Goal: Task Accomplishment & Management: Use online tool/utility

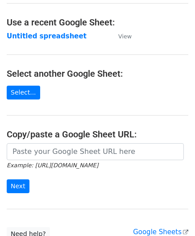
scroll to position [89, 0]
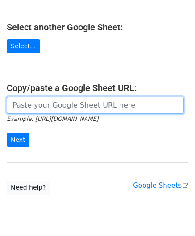
click at [37, 107] on input "url" at bounding box center [95, 105] width 177 height 17
paste input "https://docs.google.com/spreadsheets/d/12T1Fnp6GqfHsLnATC6yy_rCxo8jBeERroaMNZ0s…"
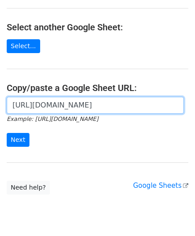
scroll to position [0, 189]
type input "https://docs.google.com/spreadsheets/d/12T1Fnp6GqfHsLnATC6yy_rCxo8jBeERroaMNZ0s…"
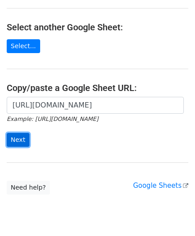
click at [16, 137] on input "Next" at bounding box center [18, 140] width 23 height 14
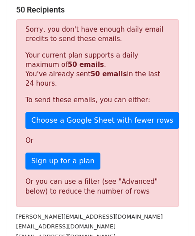
scroll to position [301, 0]
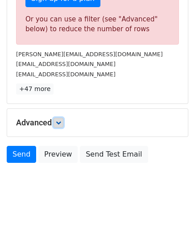
click at [60, 120] on icon at bounding box center [58, 122] width 5 height 5
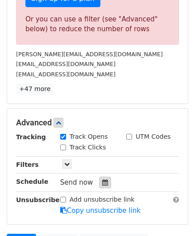
click at [102, 179] on icon at bounding box center [105, 182] width 6 height 6
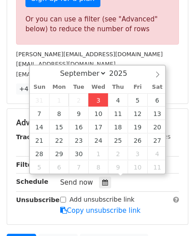
type input "[DATE] 12:00"
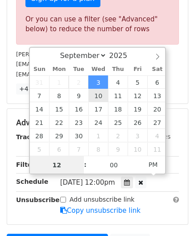
paste input "6"
type input "6"
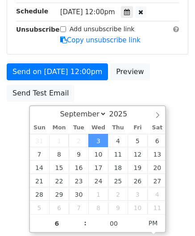
type input "[DATE] 18:00"
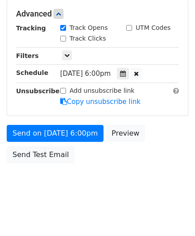
scroll to position [409, 0]
